Goal: Information Seeking & Learning: Find specific fact

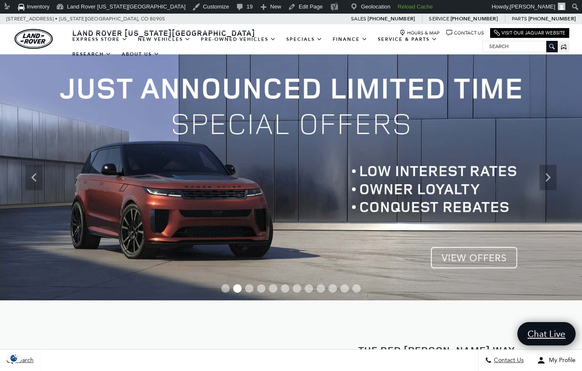
click at [519, 46] on input "Search" at bounding box center [520, 46] width 74 height 10
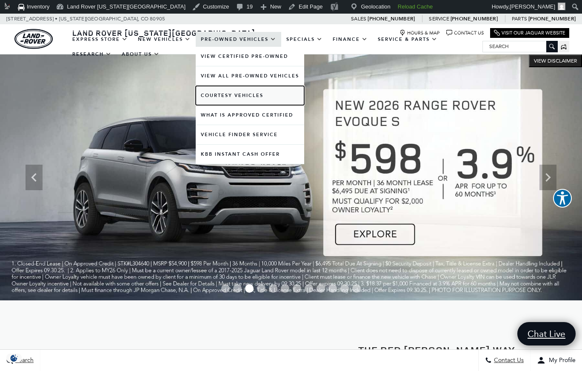
click at [218, 92] on link "Courtesy Vehicles" at bounding box center [250, 95] width 109 height 19
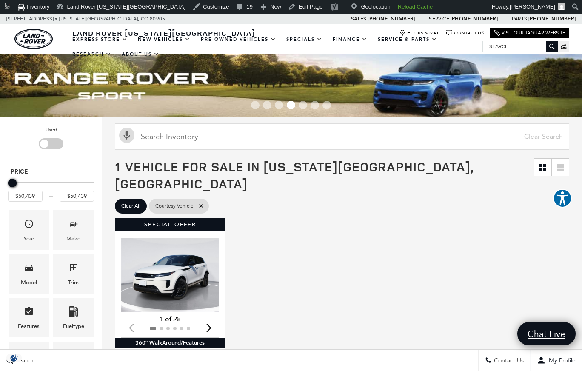
click at [269, 218] on div "Special Offer Loading... (28) View All Photos 1 of 28 360° WalkAround/Features …" at bounding box center [342, 346] width 459 height 261
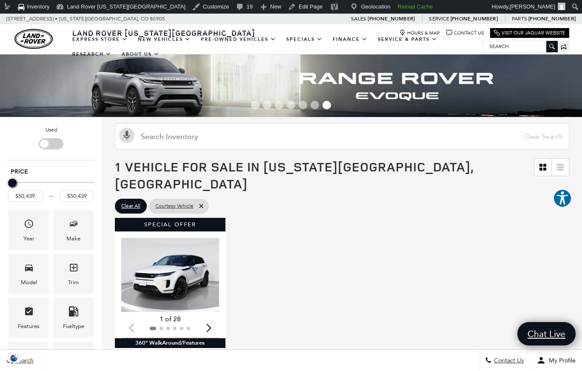
click at [502, 46] on input "Search" at bounding box center [520, 46] width 74 height 10
paste input "L357358LC"
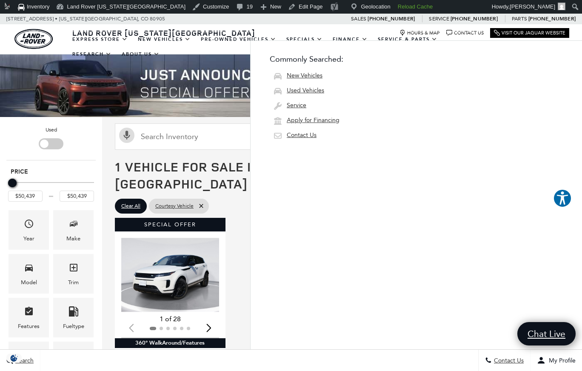
type input "L357358LC"
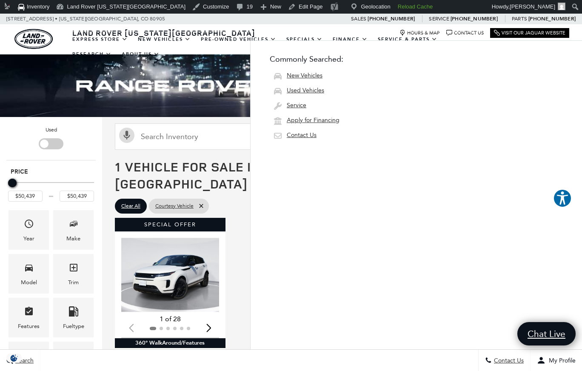
click at [284, 24] on div "Land Rover Colorado Springs Hours & Map Contact Us Visit Our Jaguar Website" at bounding box center [291, 31] width 582 height 15
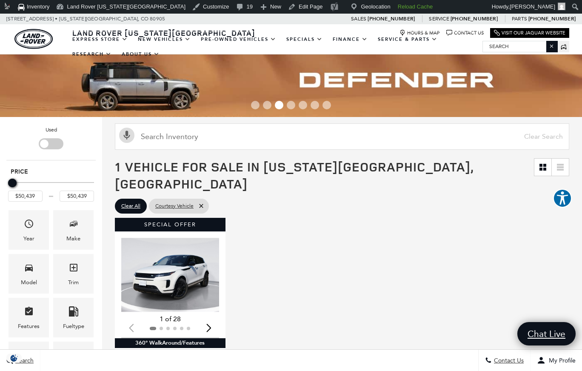
click at [518, 43] on input "Search" at bounding box center [520, 46] width 74 height 10
paste input "L399814LC"
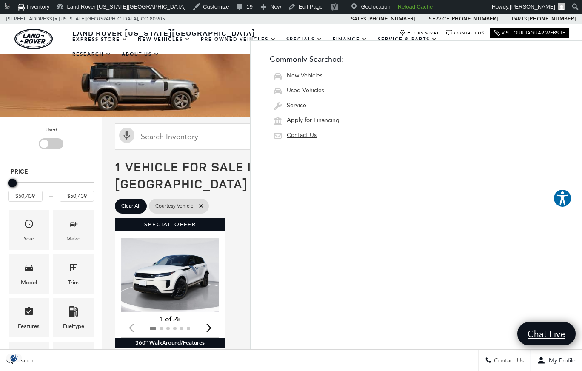
type input "L399814LC"
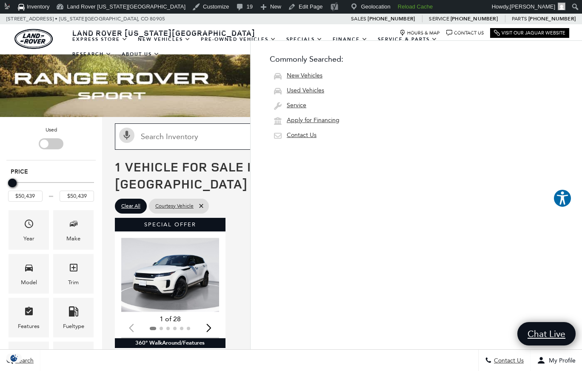
click at [211, 146] on input "Search Inventory" at bounding box center [342, 136] width 455 height 26
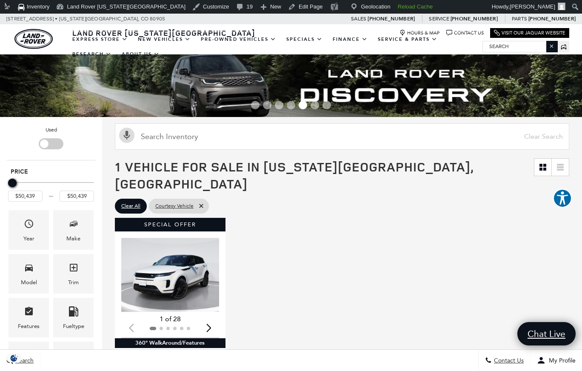
click at [521, 46] on input "Search" at bounding box center [520, 46] width 74 height 10
paste input "SALEJEEX9S2357358"
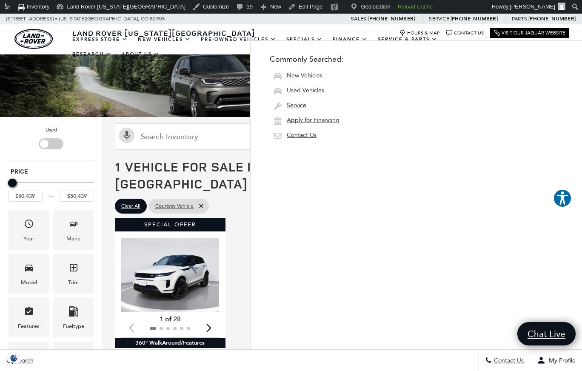
type input "SALEJEEX9S2357358"
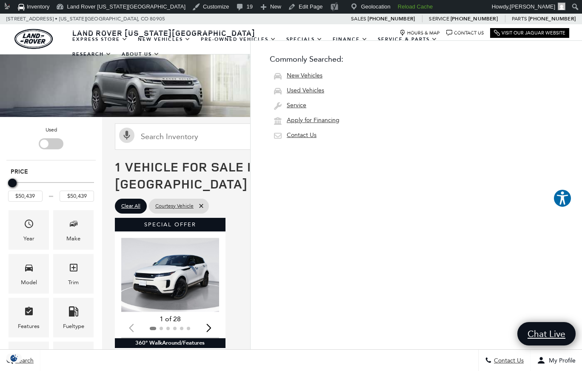
click at [186, 154] on div "1 Vehicle for Sale in Colorado Springs, CO" at bounding box center [342, 175] width 480 height 43
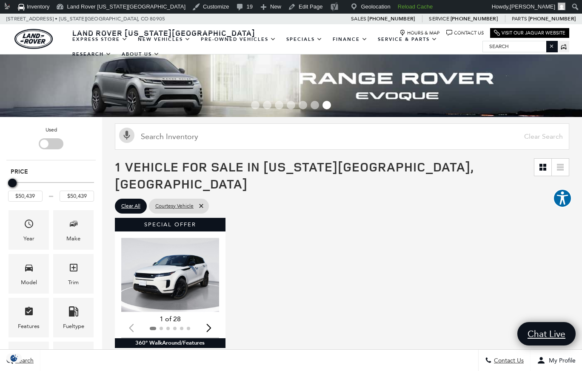
click at [507, 49] on input "Search" at bounding box center [520, 46] width 74 height 10
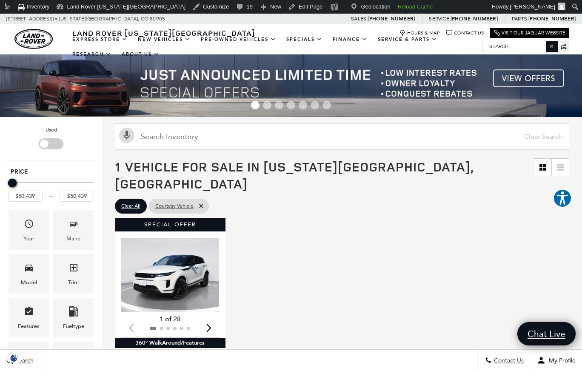
paste input "L357358LC"
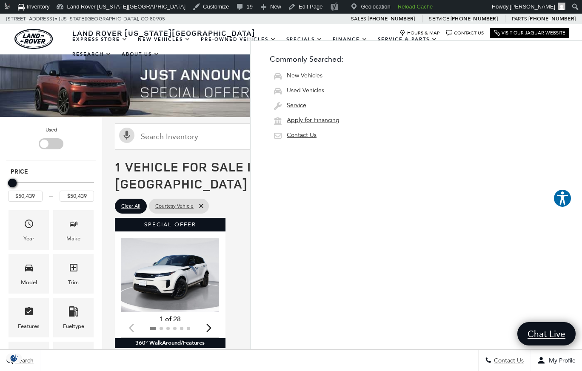
type input "L357358LC"
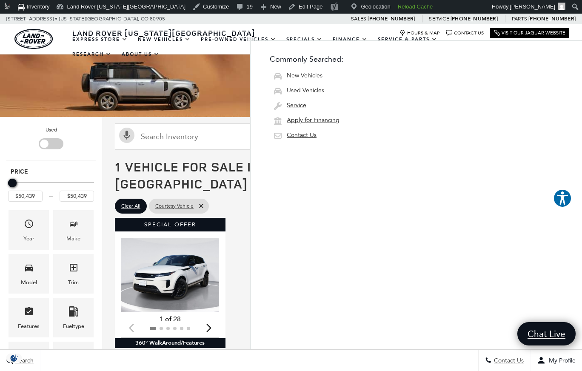
click at [185, 51] on ul "EXPRESS STORE Shop All Models How Express Works New Vehicles View New Vehicles …" at bounding box center [274, 47] width 415 height 30
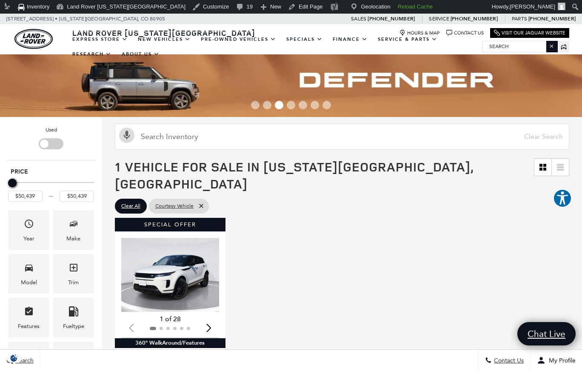
click at [495, 45] on input "Search" at bounding box center [520, 46] width 74 height 10
paste input "L352458"
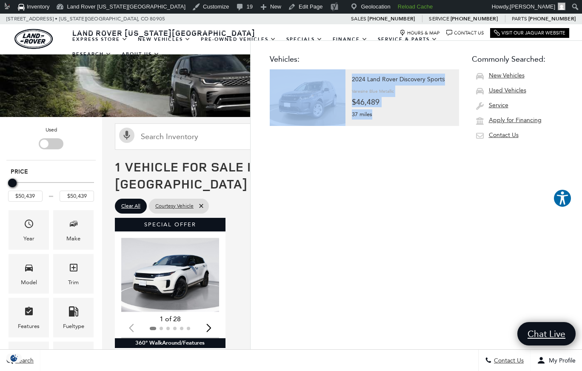
type input "L352458"
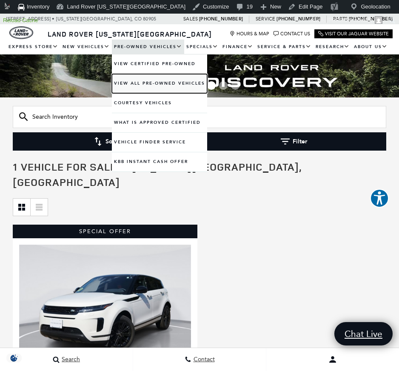
click at [128, 82] on link "View All Pre-Owned Vehicles" at bounding box center [159, 83] width 95 height 19
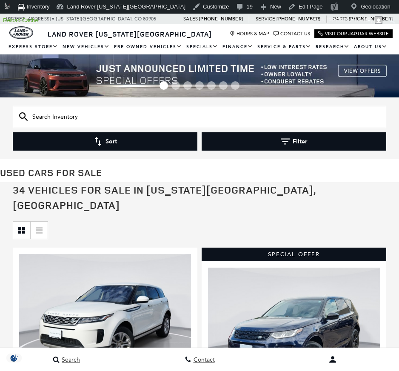
click at [66, 117] on input "text" at bounding box center [200, 117] width 374 height 22
paste input "UL190320A"
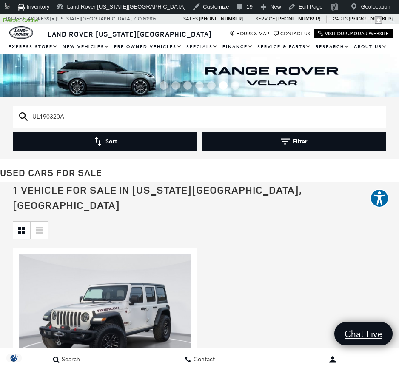
click at [314, 116] on input "UL190320A" at bounding box center [200, 117] width 374 height 22
paste input "344833"
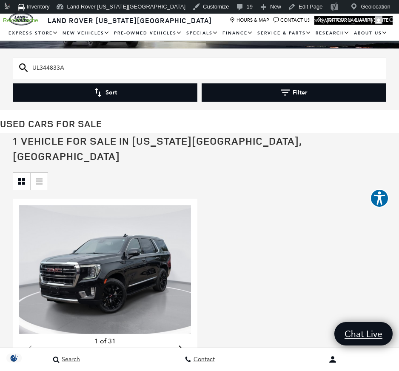
scroll to position [53, 0]
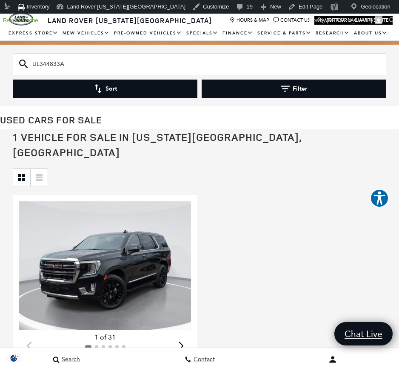
click at [162, 62] on input "UL344833A" at bounding box center [200, 64] width 374 height 22
paste input "190320"
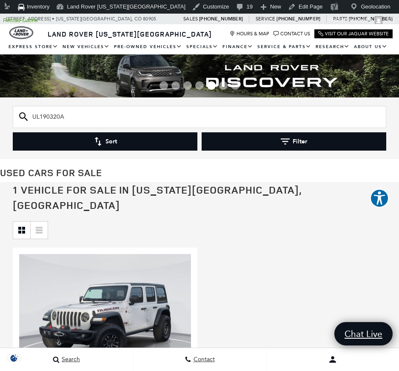
click at [98, 117] on input "UL190320A" at bounding box center [200, 117] width 374 height 22
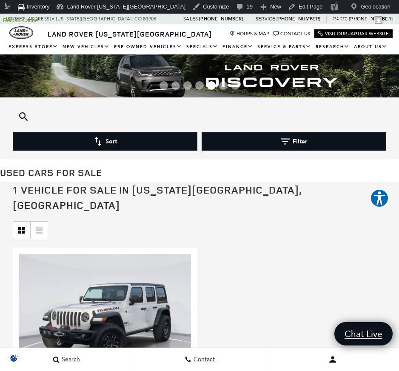
click at [98, 117] on input "UL190320A" at bounding box center [200, 117] width 374 height 22
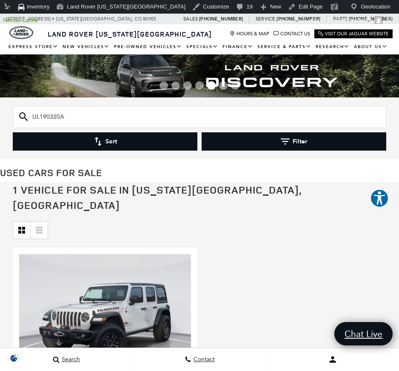
paste input "238424"
type input "UL238424A"
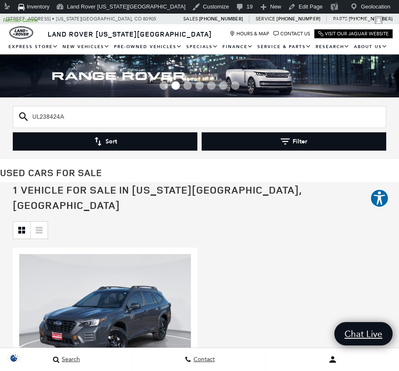
click at [178, 121] on input "UL238424A" at bounding box center [200, 117] width 374 height 22
paste input "026420"
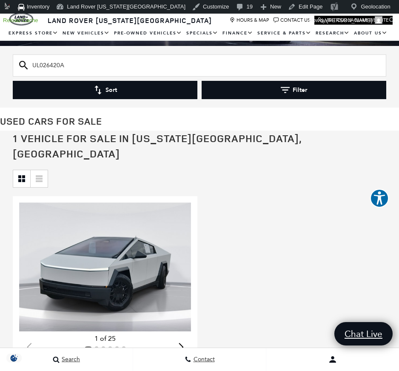
scroll to position [52, 0]
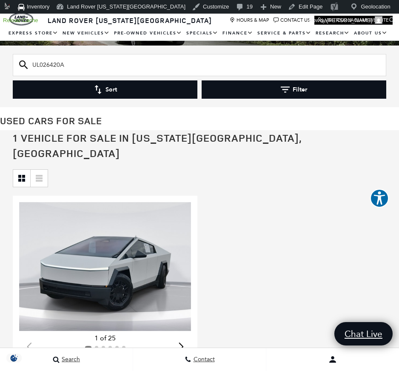
click at [142, 64] on input "UL026420A" at bounding box center [200, 65] width 374 height 22
paste input "600666"
type input "UL600666A"
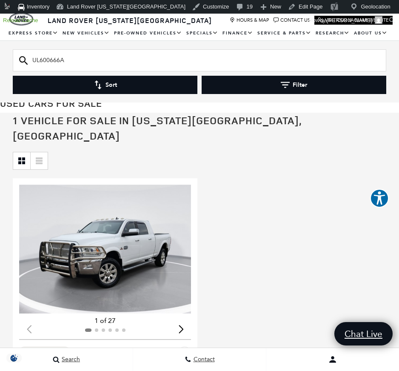
scroll to position [74, 0]
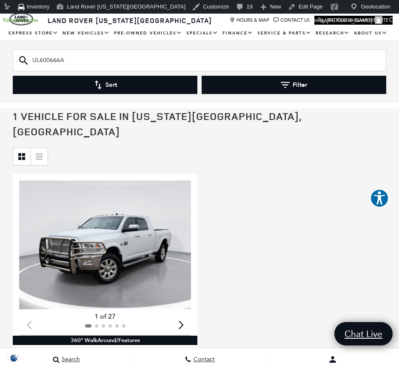
click at [37, 59] on input "UL600666A" at bounding box center [200, 60] width 374 height 22
paste input "002708"
type input "UL002708A"
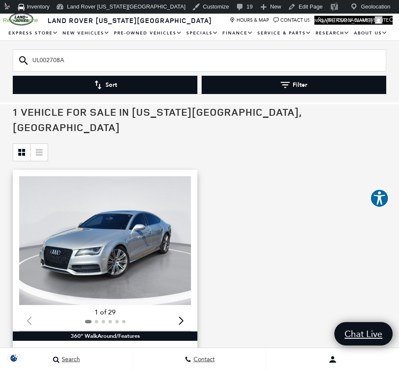
scroll to position [103, 0]
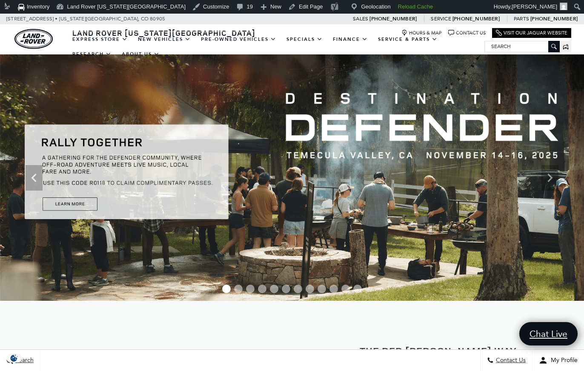
click at [527, 46] on input "Search" at bounding box center [522, 46] width 74 height 10
paste input "UL002708A"
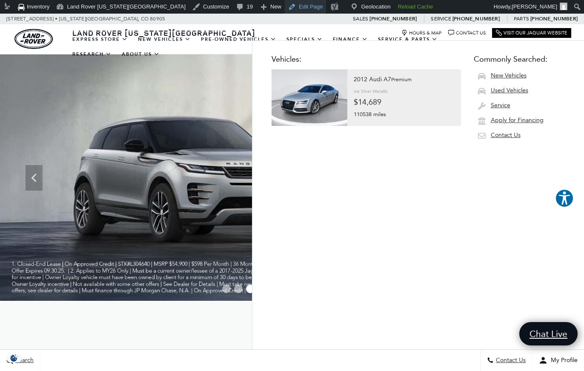
type input "UL002708A"
